Goal: Task Accomplishment & Management: Complete application form

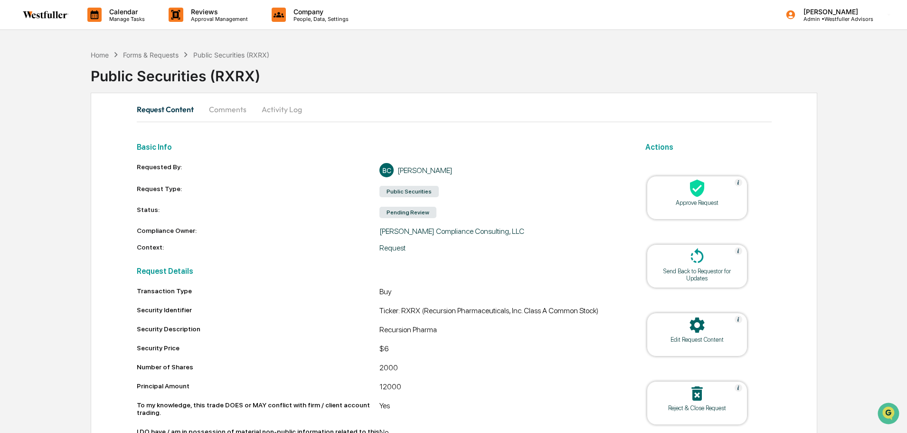
click at [476, 68] on div "Public Securities (RXRX)" at bounding box center [499, 72] width 816 height 25
click at [179, 54] on div "Forms & Requests" at bounding box center [151, 55] width 56 height 8
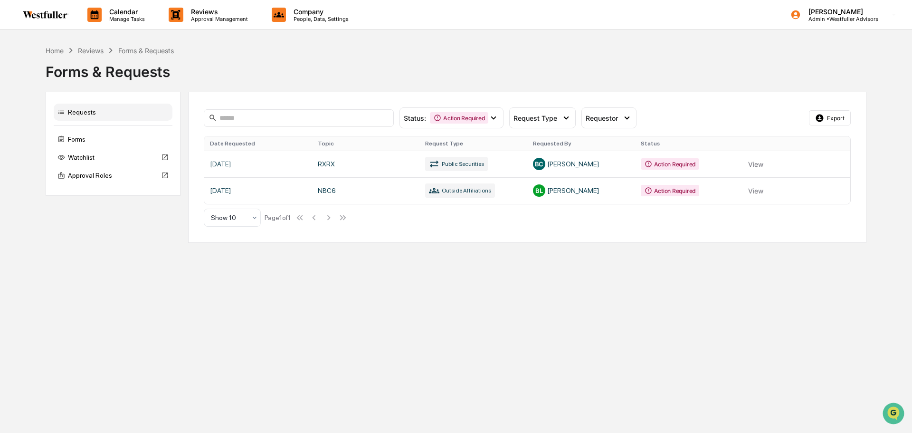
click at [444, 119] on div "Action Required" at bounding box center [459, 117] width 58 height 11
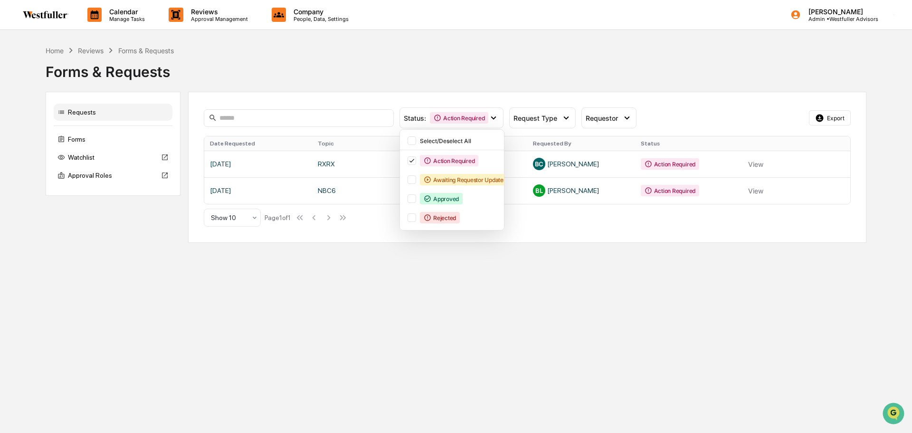
click at [461, 195] on div "Approved" at bounding box center [441, 198] width 43 height 11
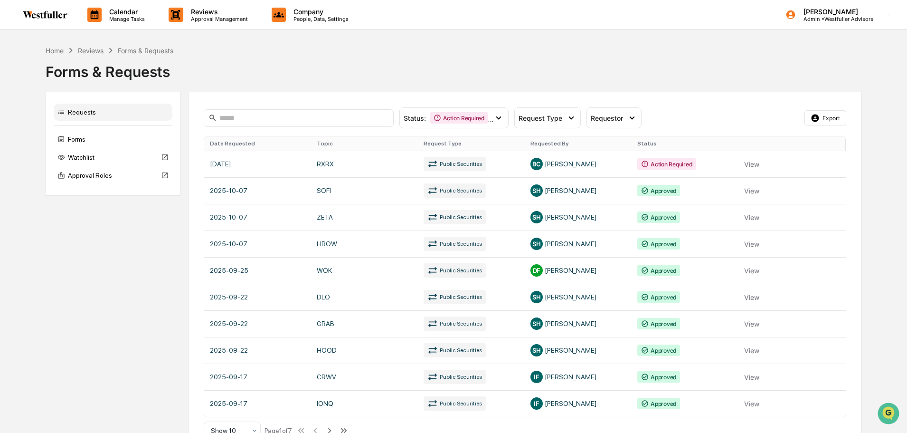
click at [753, 191] on link at bounding box center [525, 190] width 642 height 27
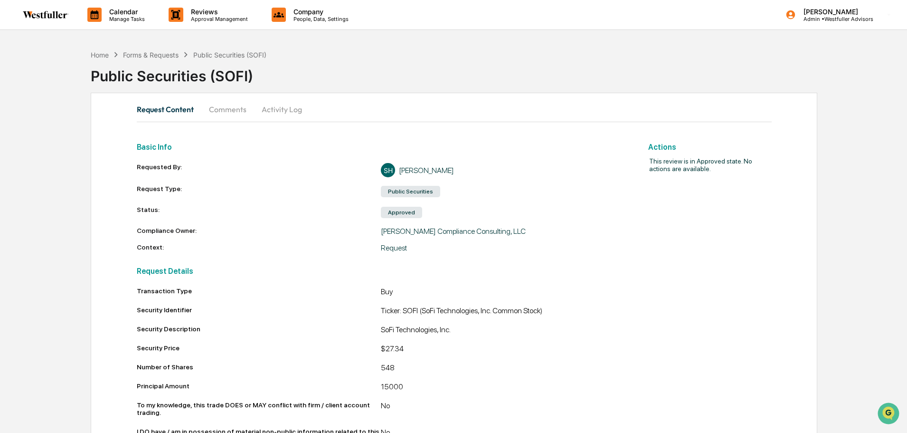
click at [226, 108] on button "Comments" at bounding box center [227, 109] width 53 height 23
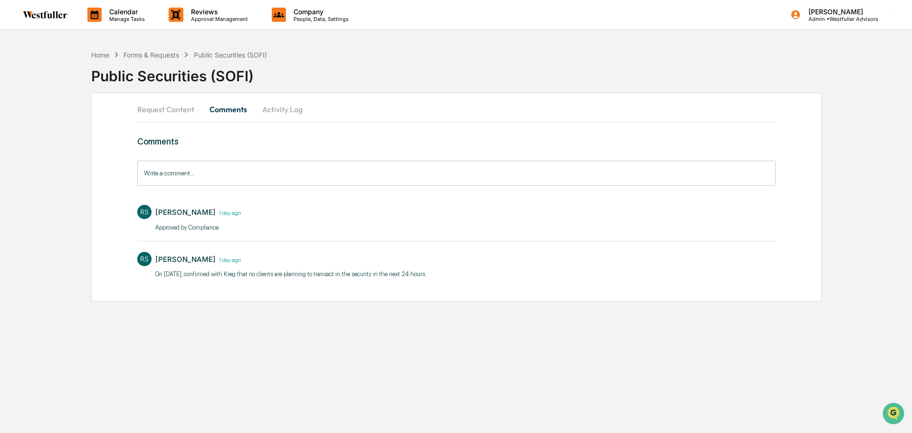
drag, startPoint x: 435, startPoint y: 276, endPoint x: 154, endPoint y: 276, distance: 281.6
click at [154, 276] on div "RS Rachel Stanley 1 day ago On 10/07/25, confirmed with Kreg that no clients ar…" at bounding box center [456, 264] width 638 height 35
copy p "On 10/07/25, confirmed with Kreg that no clients are planning to transact in th…"
click at [164, 55] on div "Forms & Requests" at bounding box center [151, 55] width 56 height 8
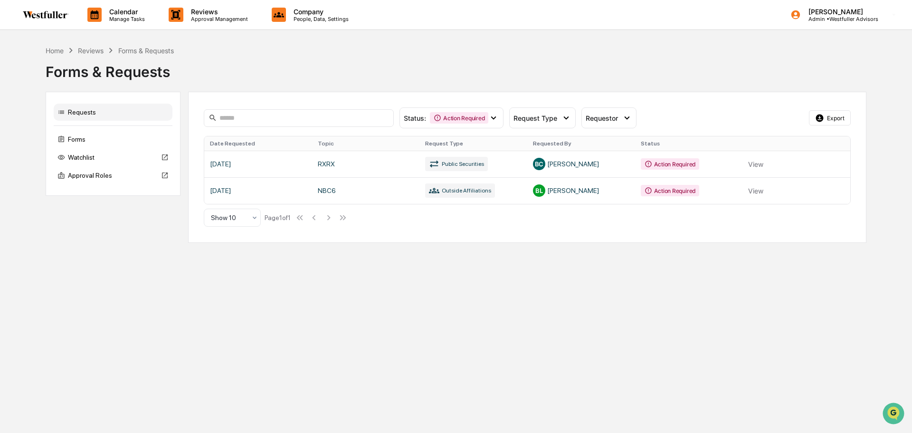
click at [627, 161] on link at bounding box center [527, 164] width 646 height 27
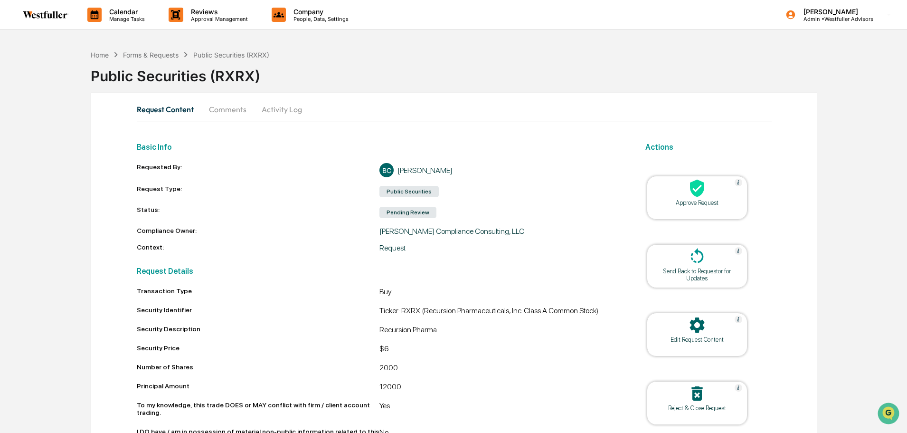
click at [237, 112] on button "Comments" at bounding box center [227, 109] width 53 height 23
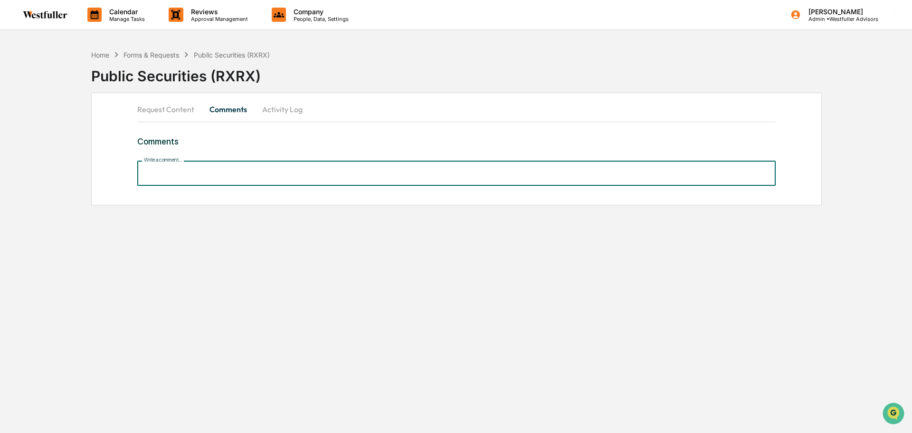
click at [270, 177] on input "Write a comment..." at bounding box center [456, 173] width 638 height 25
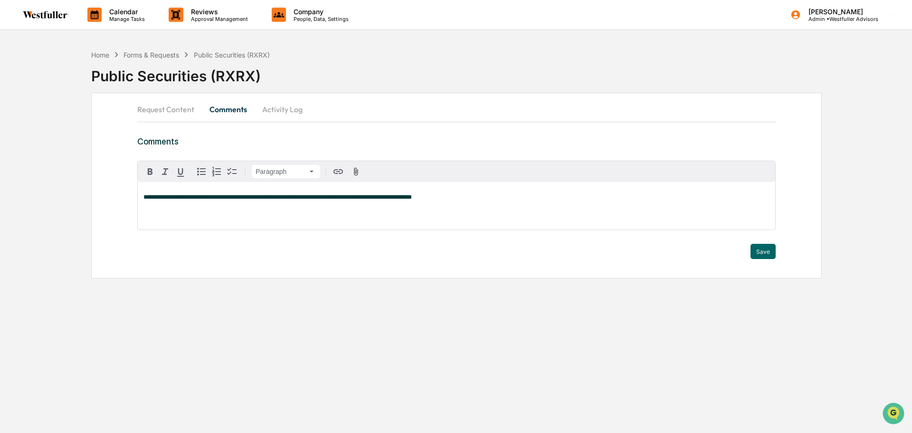
click at [163, 197] on span "**********" at bounding box center [277, 197] width 268 height 6
click at [233, 209] on div "**********" at bounding box center [456, 205] width 637 height 47
click at [766, 250] on button "Save" at bounding box center [762, 251] width 25 height 15
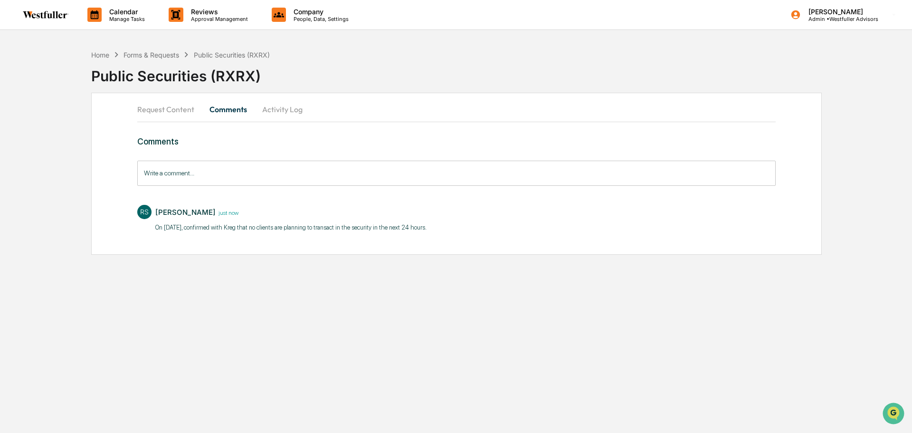
click at [171, 110] on button "Request Content" at bounding box center [169, 109] width 65 height 23
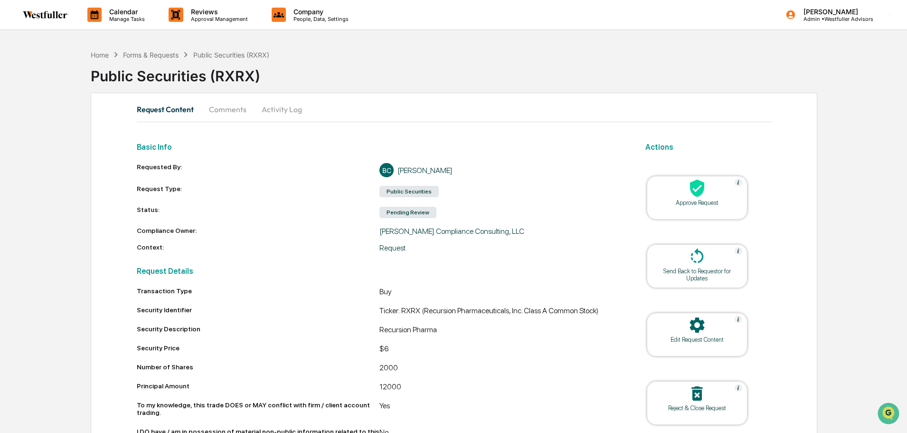
click at [734, 188] on div at bounding box center [697, 189] width 95 height 20
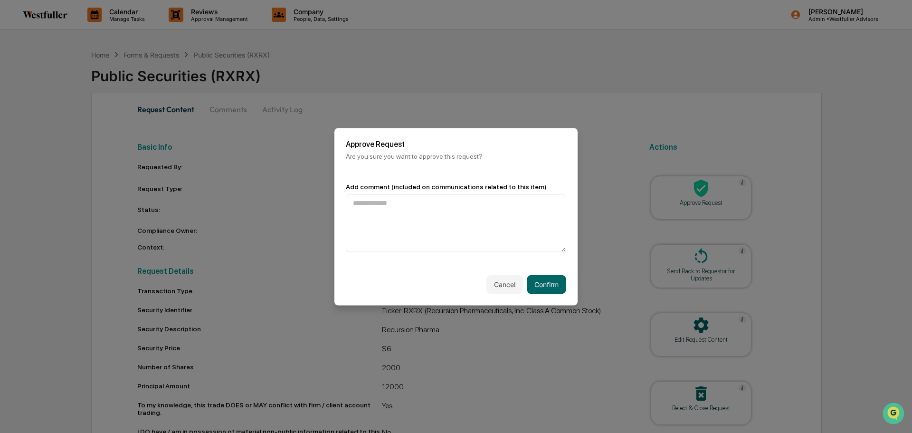
click at [442, 226] on textarea at bounding box center [456, 223] width 220 height 58
type textarea "**********"
click at [547, 277] on button "Confirm" at bounding box center [546, 283] width 39 height 19
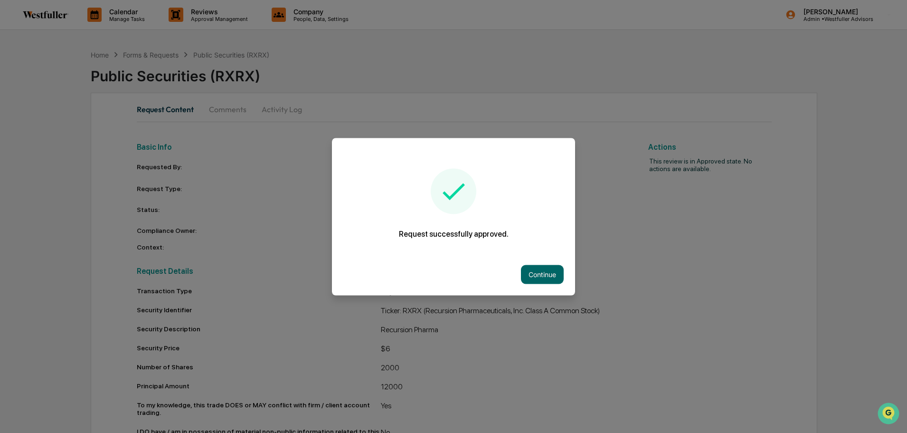
click at [553, 276] on button "Continue" at bounding box center [542, 274] width 43 height 19
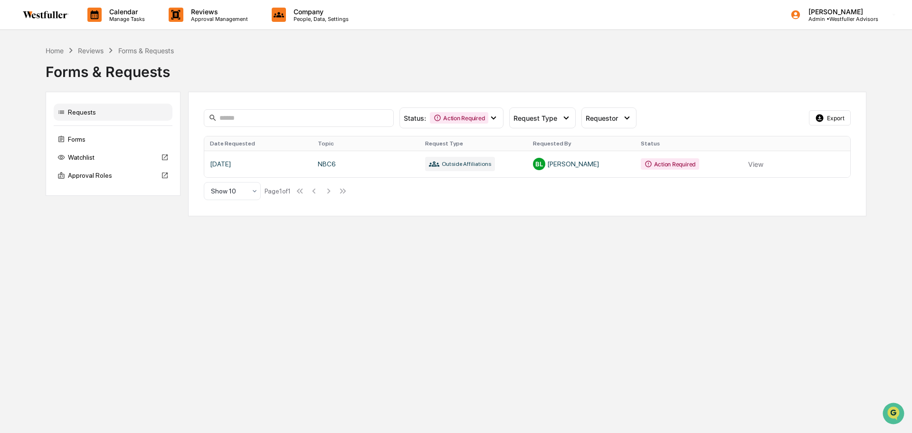
click at [80, 264] on div "Calendar Manage Tasks Reviews Approval Management Company People, Data, Setting…" at bounding box center [456, 216] width 912 height 433
click at [539, 80] on div "Forms & Requests" at bounding box center [456, 68] width 821 height 25
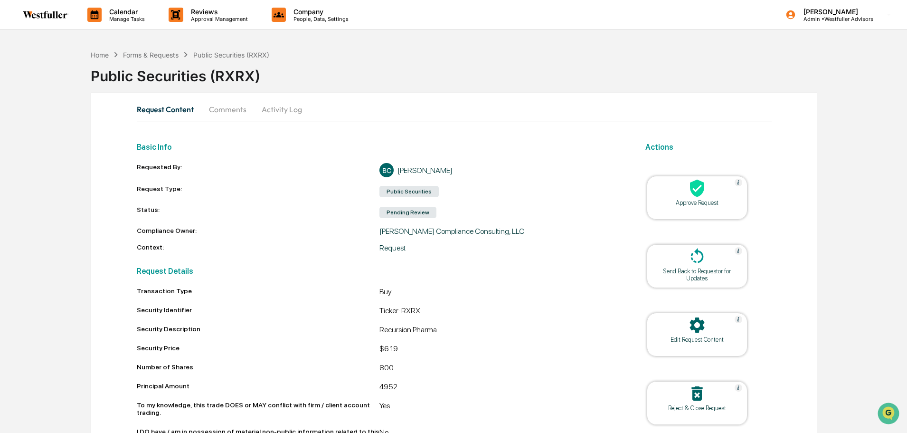
click at [227, 105] on button "Comments" at bounding box center [227, 109] width 53 height 23
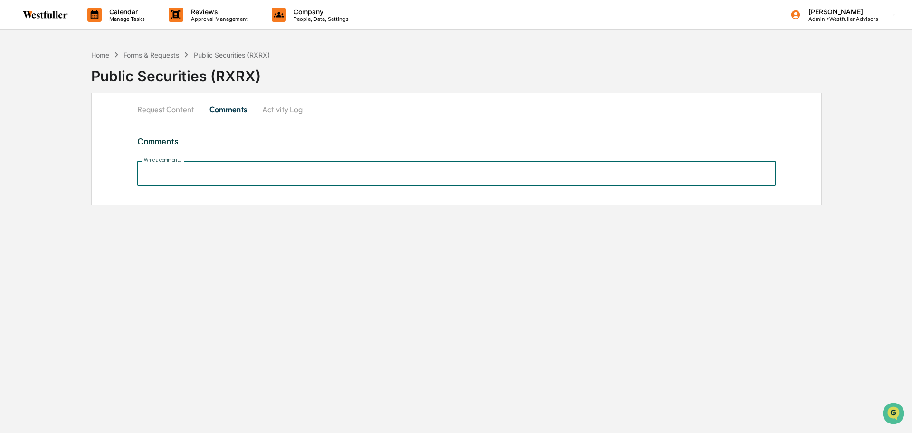
click at [219, 171] on input "Write a comment..." at bounding box center [456, 173] width 638 height 25
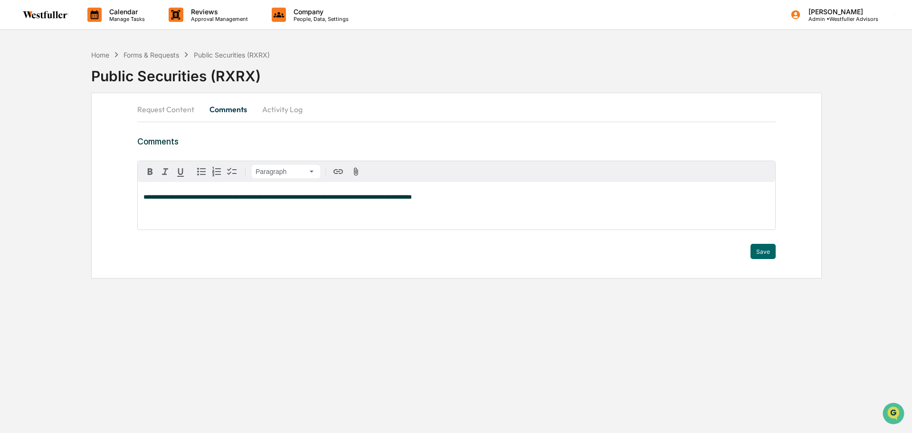
click at [163, 195] on span "**********" at bounding box center [277, 197] width 268 height 6
click at [444, 198] on p "**********" at bounding box center [456, 197] width 626 height 7
click at [171, 109] on button "Request Content" at bounding box center [169, 109] width 65 height 23
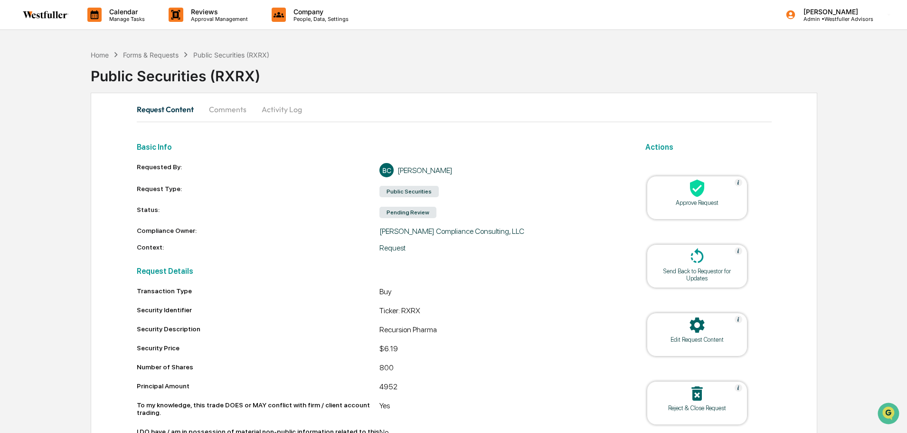
click at [237, 112] on button "Comments" at bounding box center [227, 109] width 53 height 23
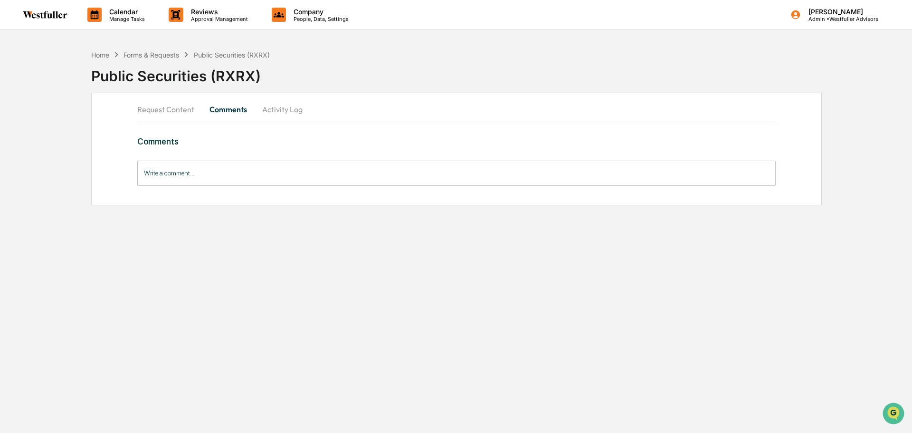
click at [248, 169] on input "Write a comment..." at bounding box center [456, 173] width 638 height 25
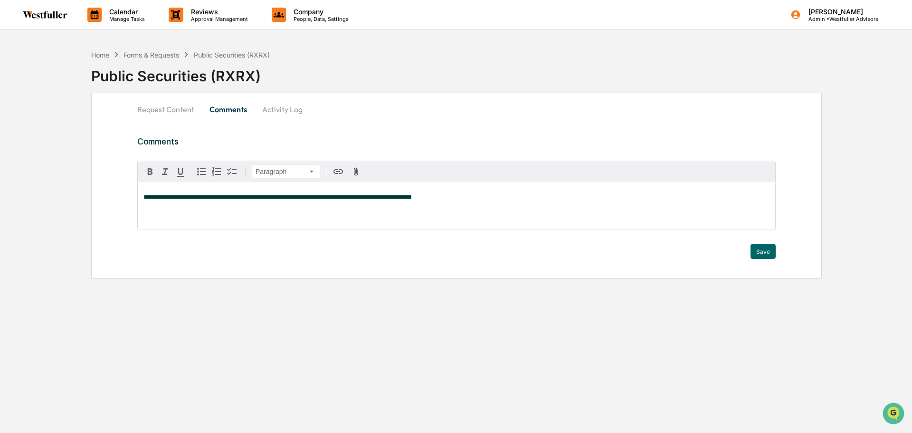
click at [163, 197] on span "**********" at bounding box center [277, 197] width 268 height 6
click at [766, 251] on button "Save" at bounding box center [762, 251] width 25 height 15
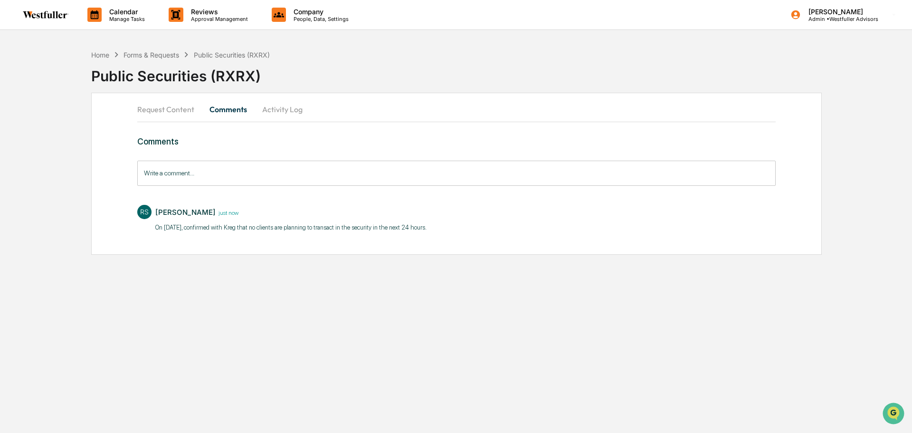
click at [160, 115] on button "Request Content" at bounding box center [169, 109] width 65 height 23
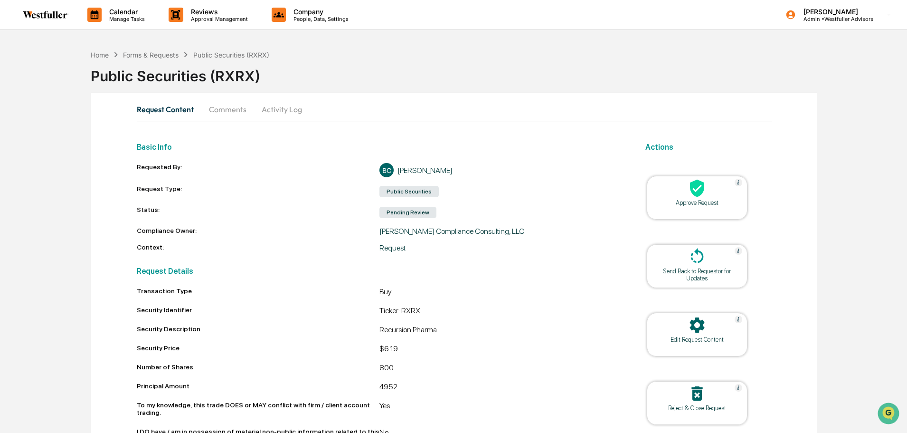
click at [723, 185] on div at bounding box center [697, 189] width 95 height 20
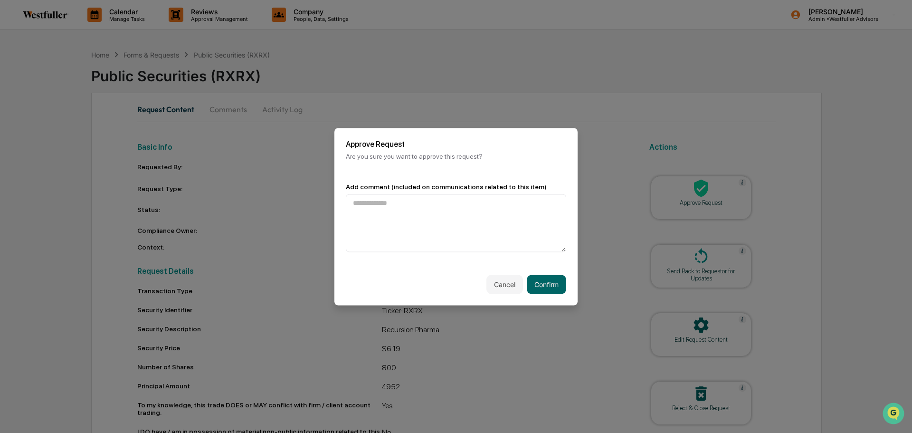
click at [456, 211] on textarea at bounding box center [456, 223] width 220 height 58
type textarea "**********"
click at [545, 287] on button "Confirm" at bounding box center [546, 283] width 39 height 19
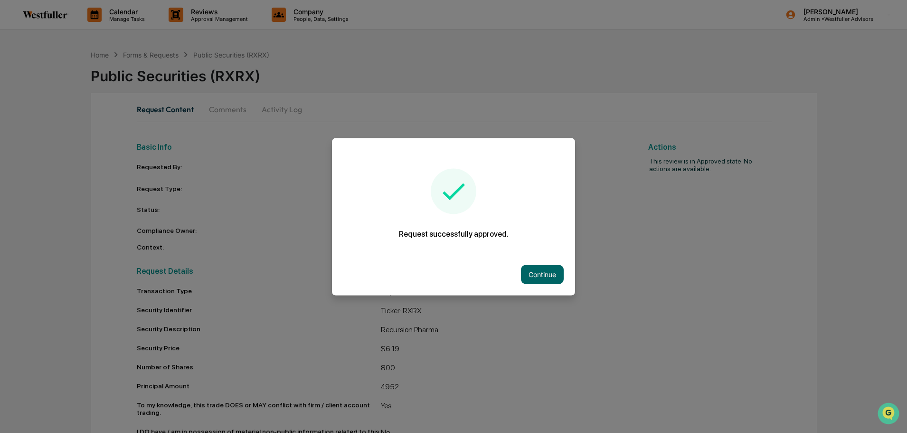
click at [535, 268] on button "Continue" at bounding box center [542, 274] width 43 height 19
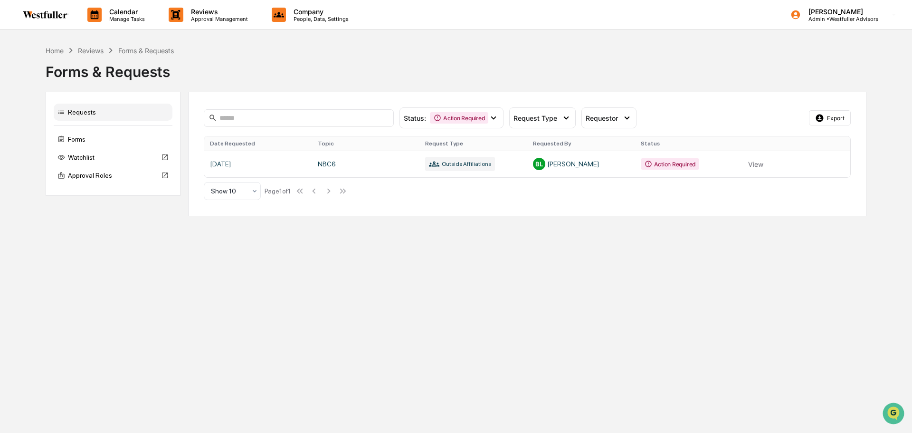
click at [470, 120] on div "Action Required" at bounding box center [459, 117] width 58 height 11
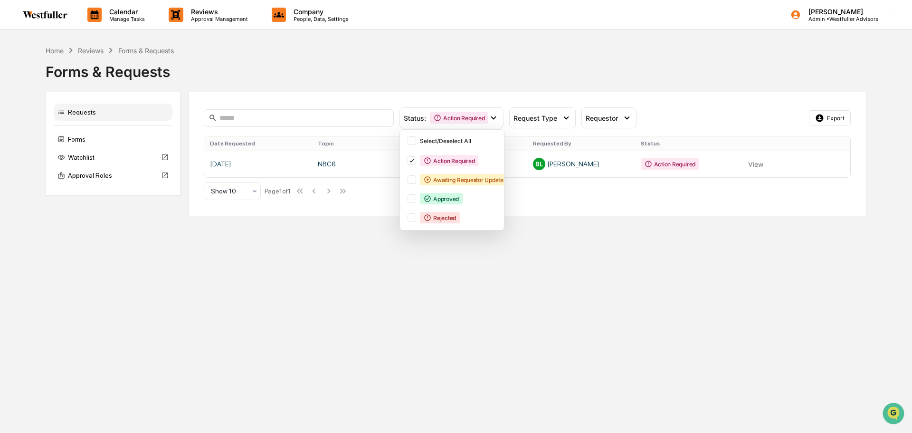
click at [452, 194] on div "Approved" at bounding box center [441, 198] width 43 height 11
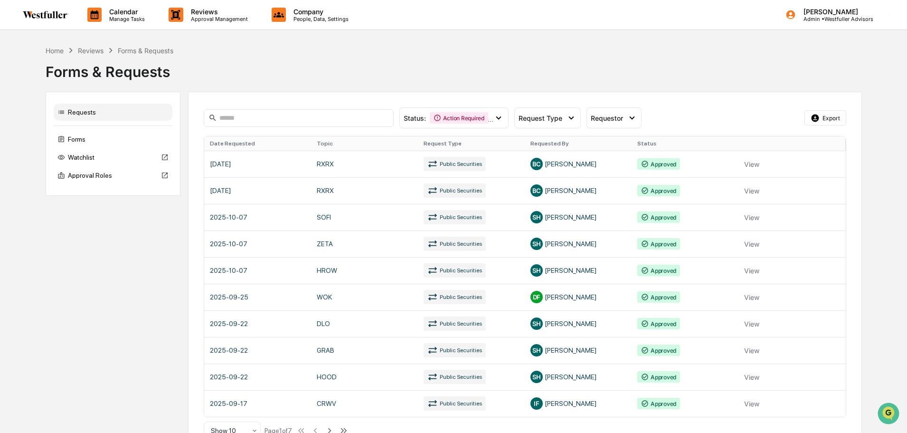
click at [464, 109] on div "Status : Action Required Approved" at bounding box center [453, 117] width 109 height 21
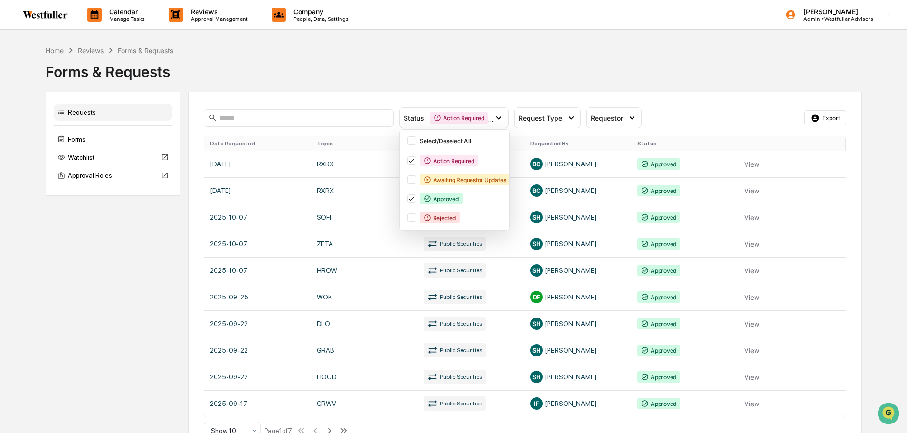
click at [342, 79] on div "Forms & Requests" at bounding box center [454, 68] width 816 height 25
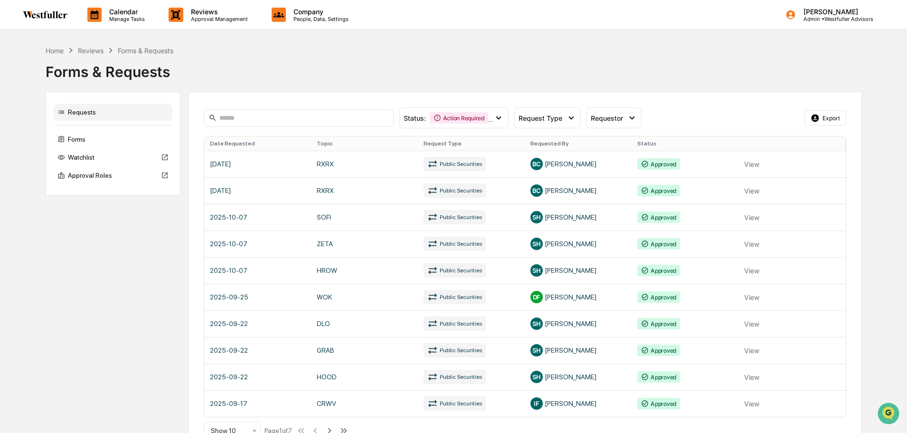
click at [588, 188] on link at bounding box center [525, 190] width 642 height 27
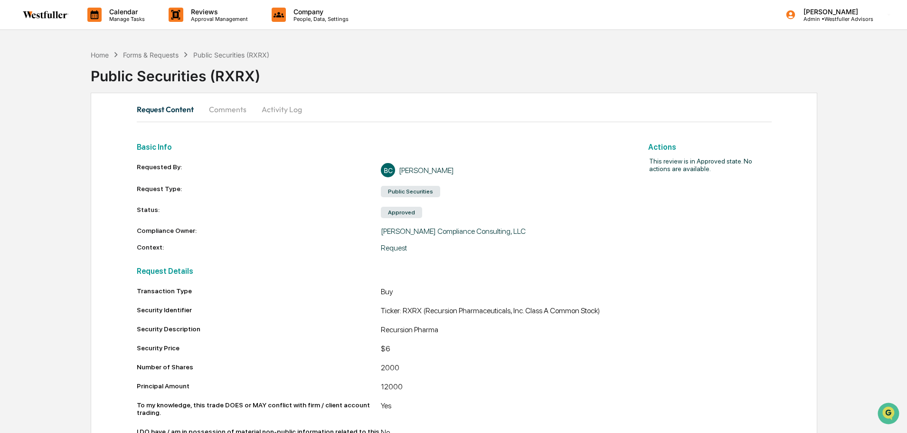
click at [244, 110] on button "Comments" at bounding box center [227, 109] width 53 height 23
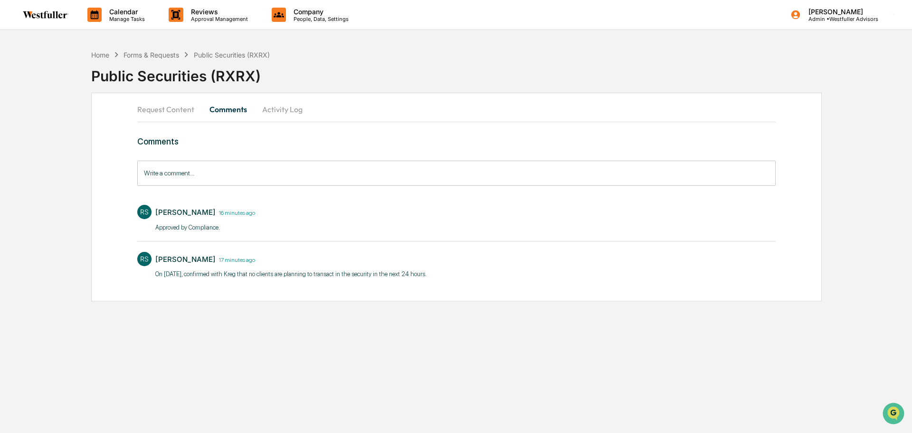
click at [177, 106] on button "Request Content" at bounding box center [169, 109] width 65 height 23
